Goal: Find contact information: Find contact information

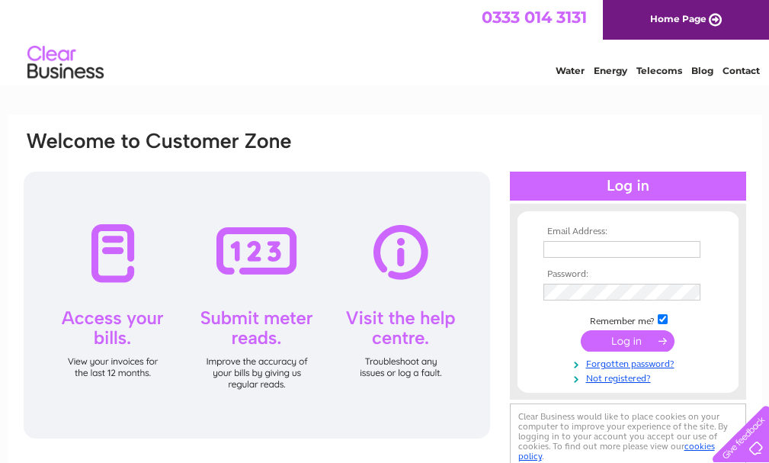
type input "prudhoemot@hotmail.co.uk"
click at [601, 339] on input "submit" at bounding box center [628, 340] width 94 height 21
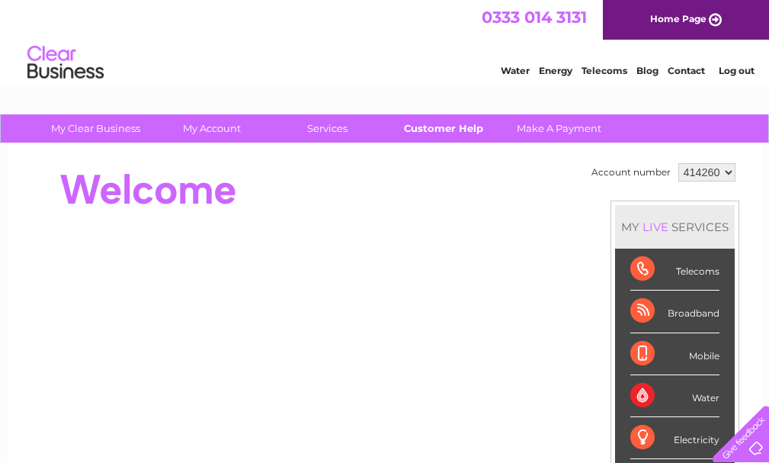
click at [436, 129] on link "Customer Help" at bounding box center [443, 128] width 126 height 28
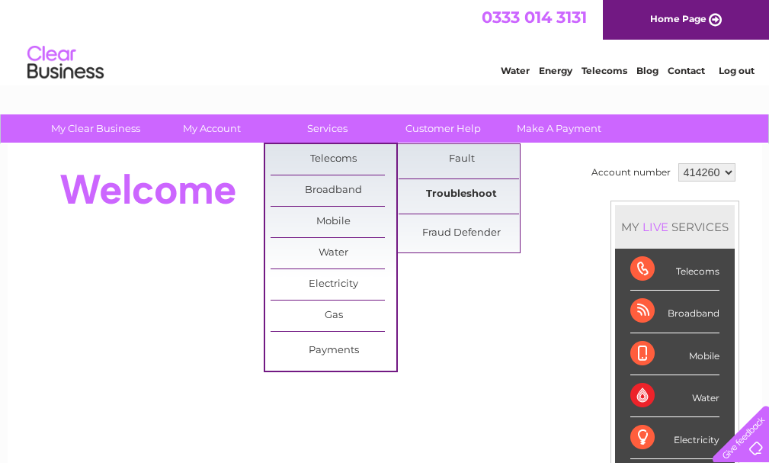
click at [441, 192] on link "Troubleshoot" at bounding box center [462, 194] width 126 height 30
click at [326, 157] on link "Telecoms" at bounding box center [334, 159] width 126 height 30
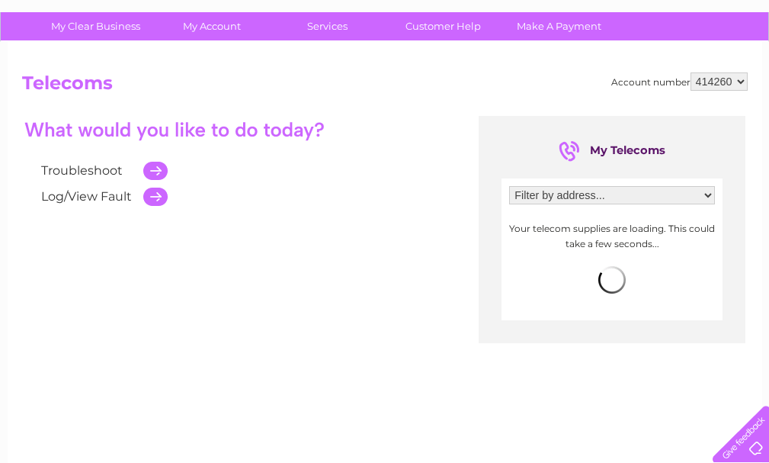
scroll to position [76, 0]
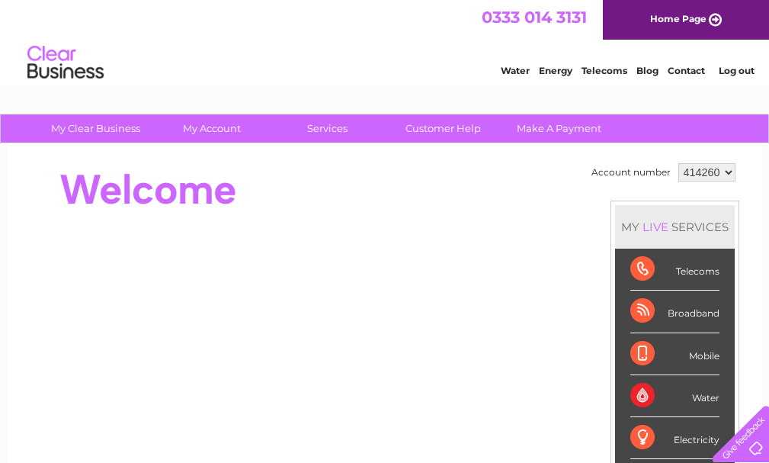
click at [636, 16] on link "Home Page" at bounding box center [686, 20] width 166 height 40
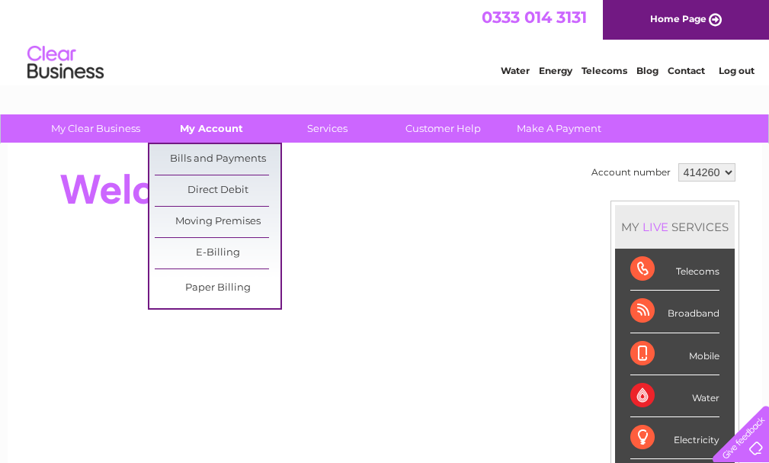
click at [205, 127] on link "My Account" at bounding box center [212, 128] width 126 height 28
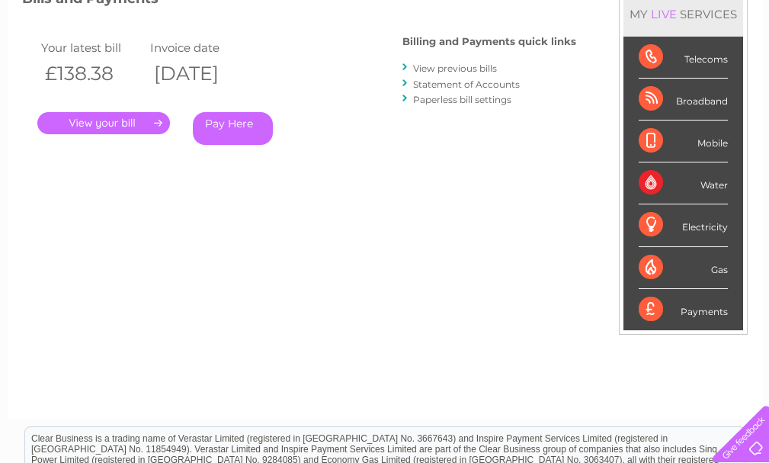
scroll to position [229, 0]
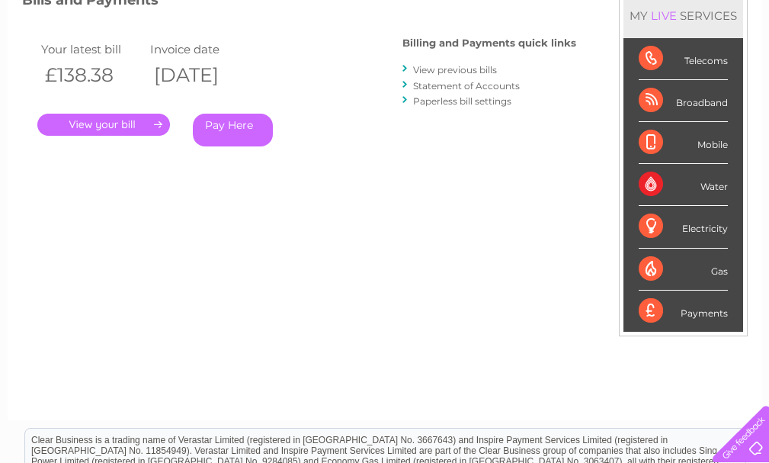
click at [692, 58] on div "Telecoms" at bounding box center [683, 59] width 89 height 42
click at [670, 58] on div "Telecoms" at bounding box center [683, 59] width 89 height 42
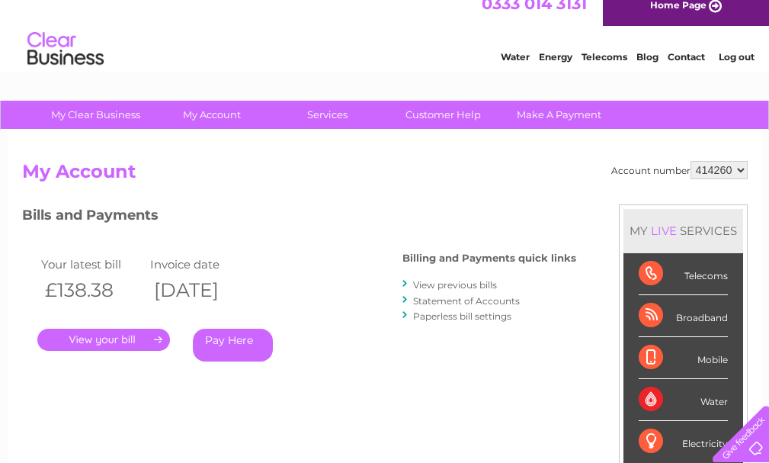
scroll to position [0, 0]
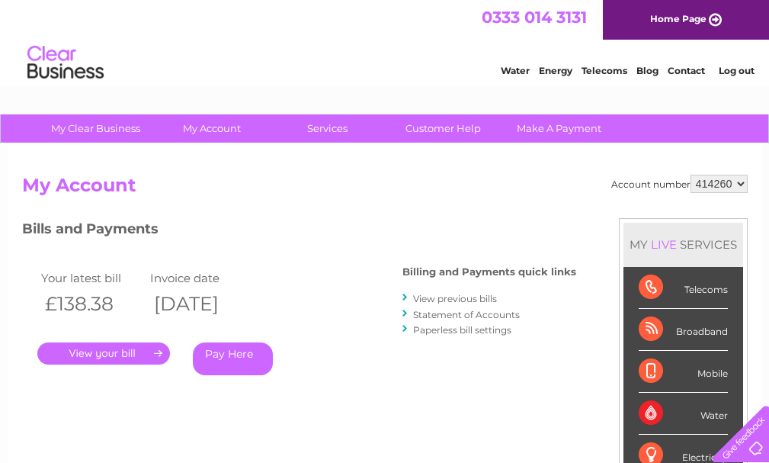
click at [687, 70] on link "Contact" at bounding box center [686, 70] width 37 height 11
